Goal: Task Accomplishment & Management: Use online tool/utility

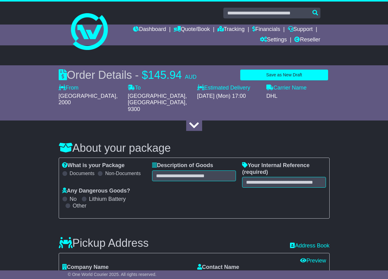
select select "***"
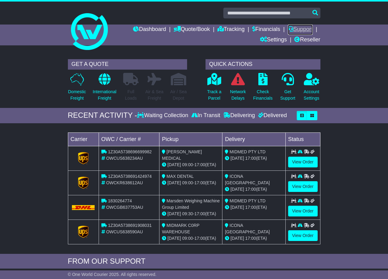
click at [295, 29] on link "Support" at bounding box center [300, 30] width 25 height 10
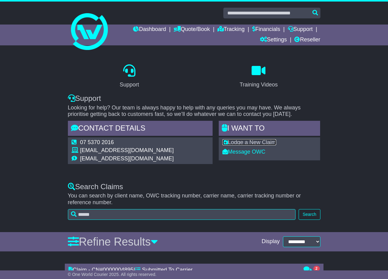
click at [262, 143] on link "Lodge a New Claim" at bounding box center [249, 142] width 54 height 6
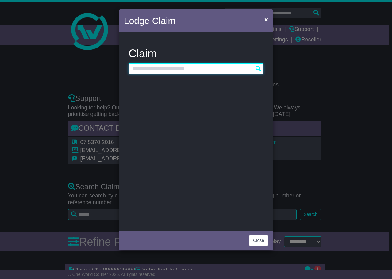
click at [185, 68] on input "text" at bounding box center [196, 69] width 135 height 11
click at [265, 20] on span "×" at bounding box center [267, 19] width 4 height 7
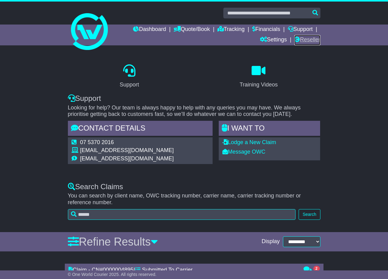
click at [310, 38] on link "Reseller" at bounding box center [307, 40] width 26 height 10
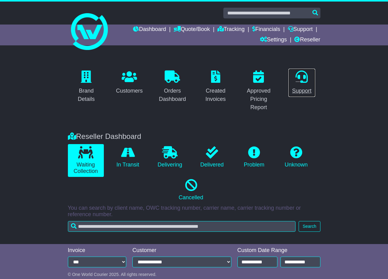
click at [307, 80] on icon at bounding box center [301, 77] width 12 height 12
